Goal: Task Accomplishment & Management: Use online tool/utility

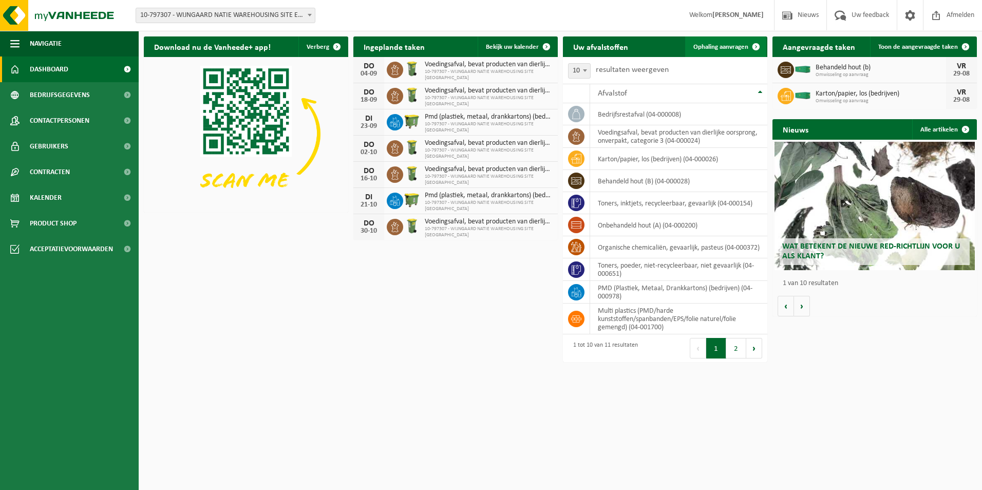
click at [729, 47] on span "Ophaling aanvragen" at bounding box center [720, 47] width 55 height 7
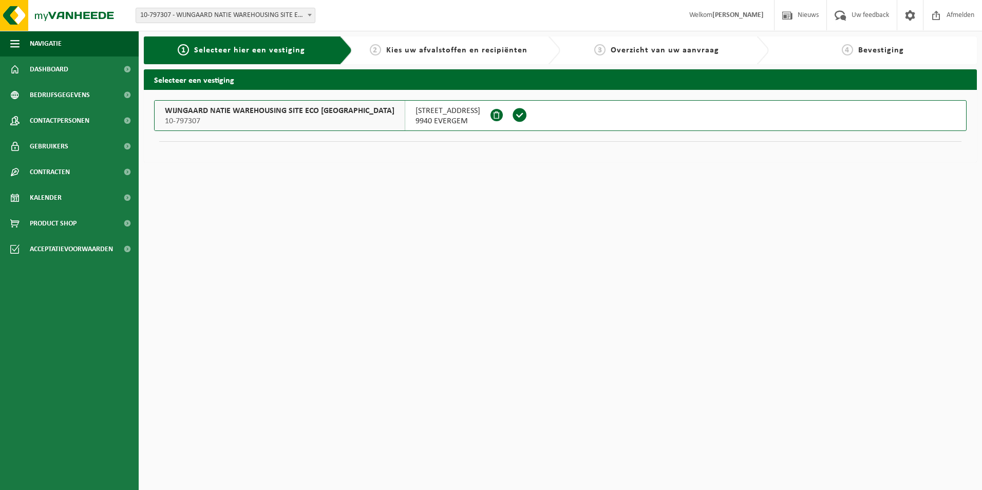
click at [249, 119] on span "10-797307" at bounding box center [280, 121] width 230 height 10
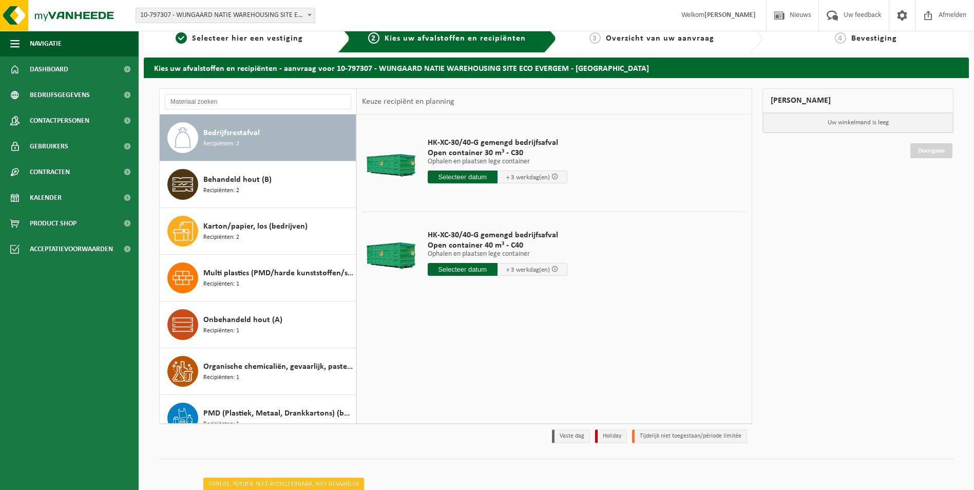
click at [241, 139] on div "Bedrijfsrestafval Recipiënten: 2" at bounding box center [278, 137] width 150 height 31
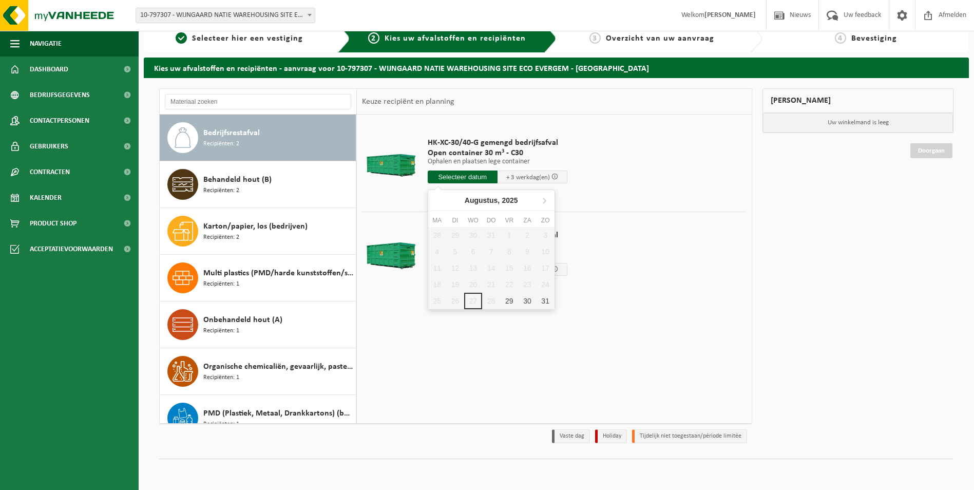
click at [457, 178] on input "text" at bounding box center [463, 176] width 70 height 13
click at [506, 304] on div "29" at bounding box center [509, 301] width 18 height 16
type input "Van 2025-08-29"
type input "2025-08-29"
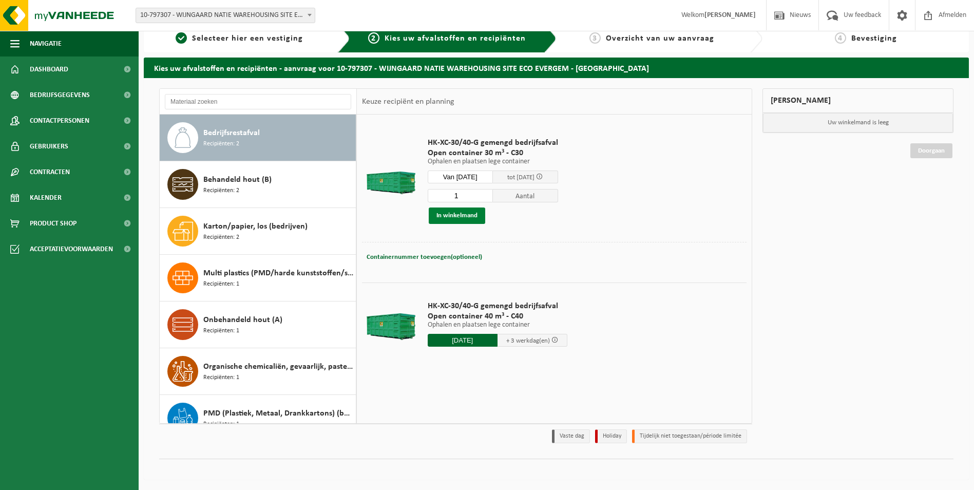
click at [464, 216] on button "In winkelmand" at bounding box center [457, 215] width 56 height 16
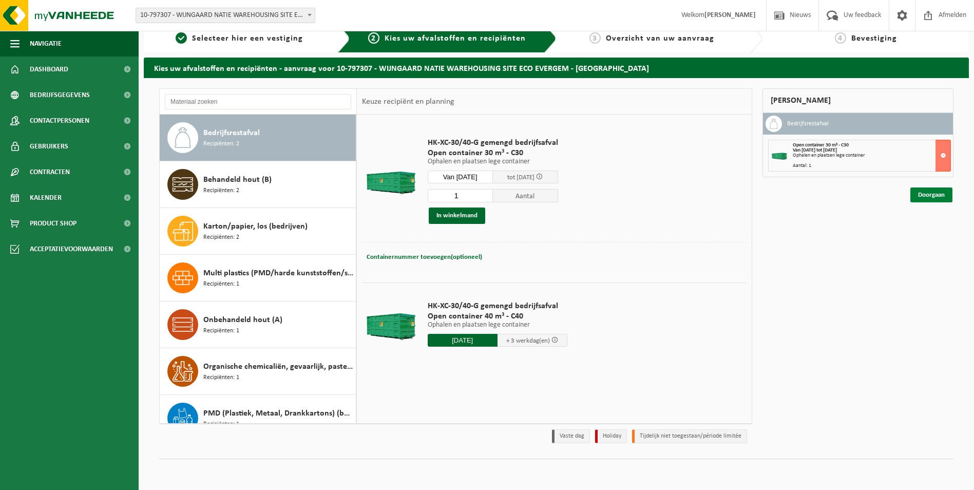
click at [926, 197] on link "Doorgaan" at bounding box center [931, 194] width 42 height 15
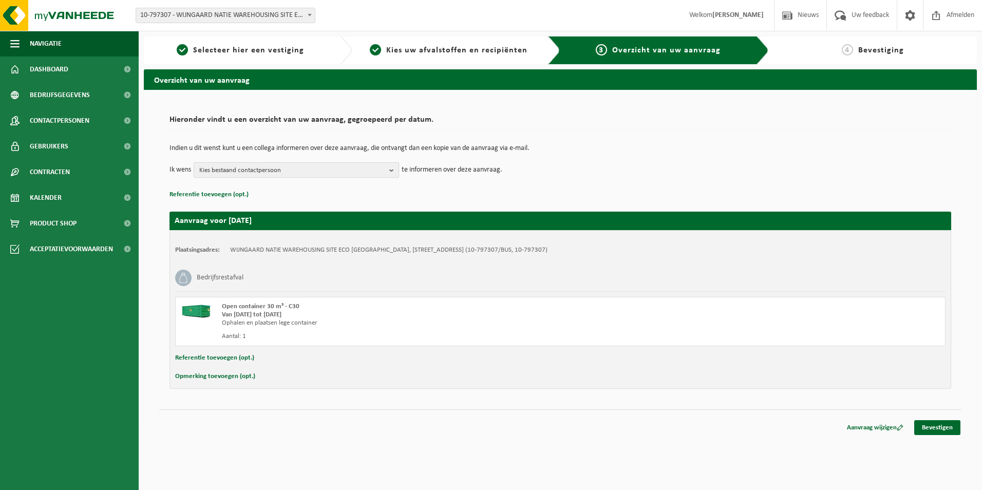
click at [390, 169] on b "button" at bounding box center [393, 170] width 9 height 14
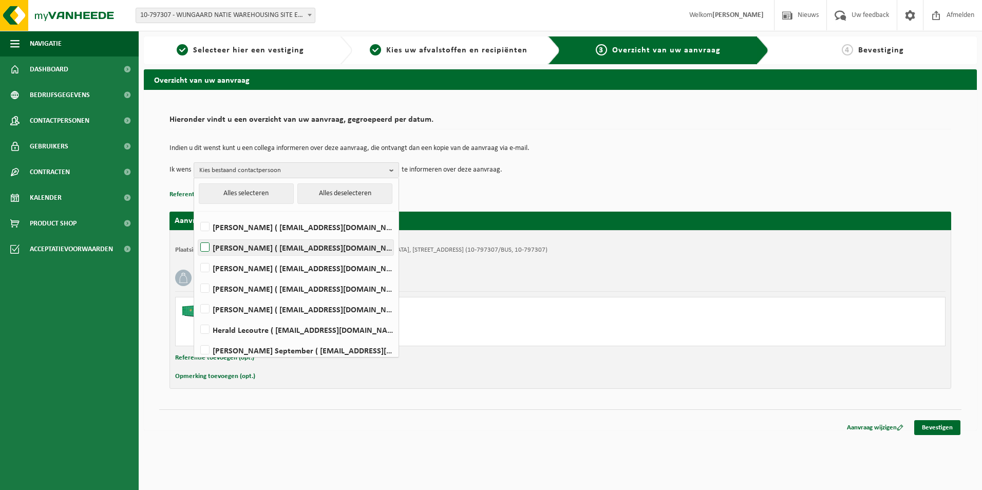
click at [287, 249] on label "Karel de Beukelaar ( kdebeukelaar@wijngaardnatie.be )" at bounding box center [295, 247] width 195 height 15
click at [197, 235] on input "Karel de Beukelaar ( kdebeukelaar@wijngaardnatie.be )" at bounding box center [196, 234] width 1 height 1
checkbox input "true"
click at [939, 429] on link "Bevestigen" at bounding box center [937, 427] width 46 height 15
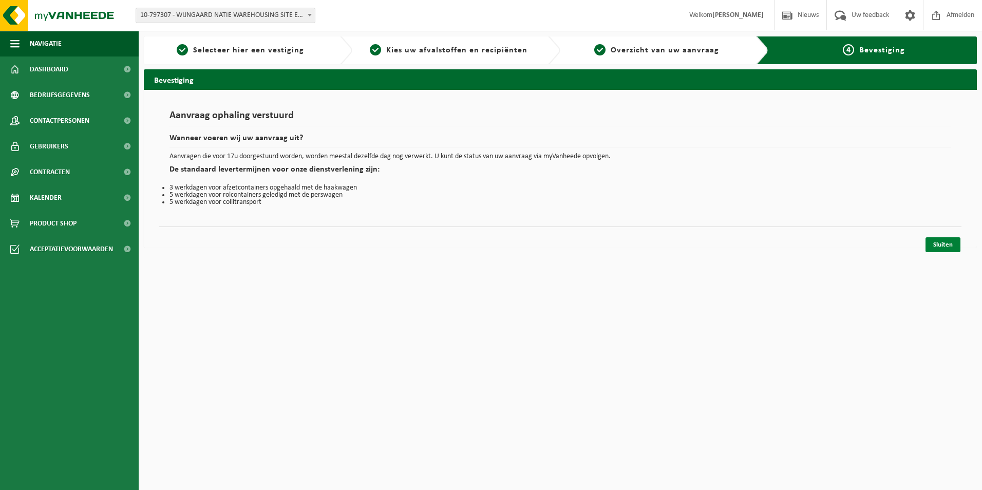
click at [944, 241] on link "Sluiten" at bounding box center [942, 244] width 35 height 15
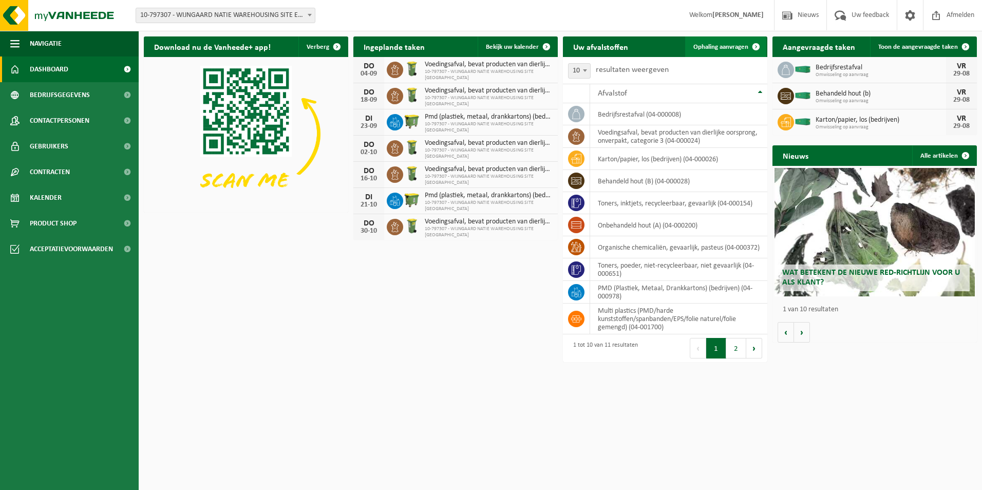
click at [702, 48] on span "Ophaling aanvragen" at bounding box center [720, 47] width 55 height 7
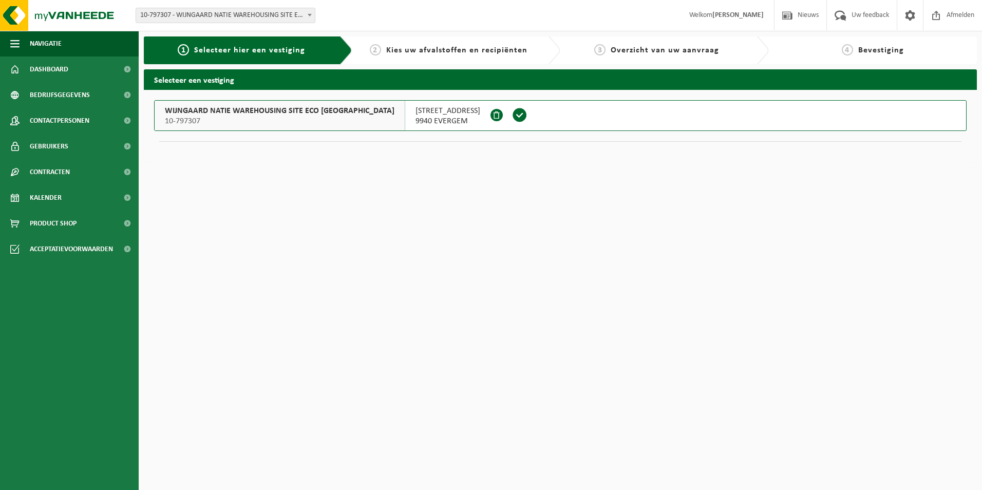
click at [283, 112] on span "WIJNGAARD NATIE WAREHOUSING SITE ECO [GEOGRAPHIC_DATA]" at bounding box center [280, 111] width 230 height 10
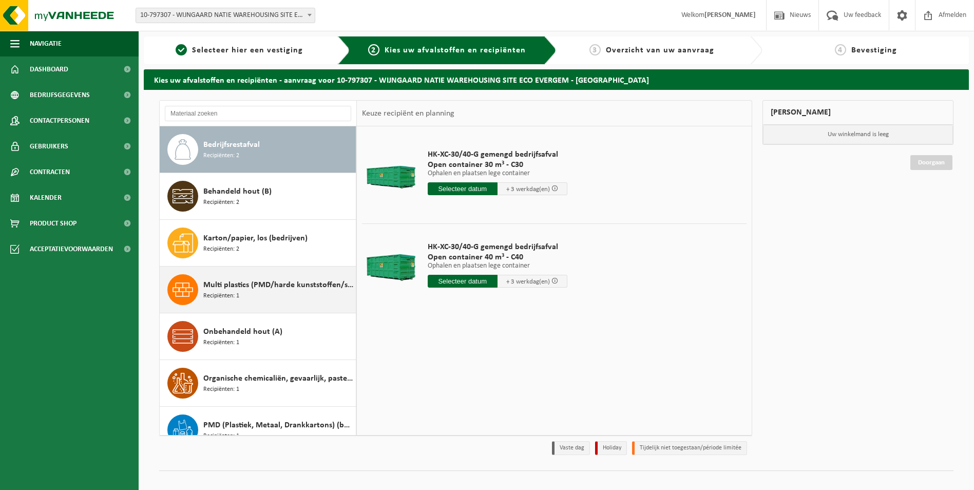
click at [244, 290] on span "Multi plastics (PMD/harde kunststoffen/spanbanden/EPS/folie naturel/folie gemen…" at bounding box center [278, 285] width 150 height 12
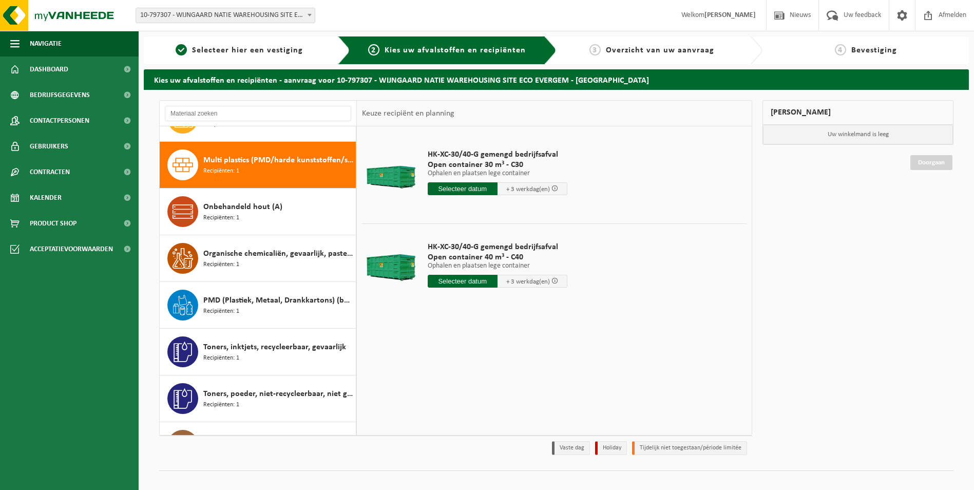
scroll to position [140, 0]
